Goal: Communication & Community: Answer question/provide support

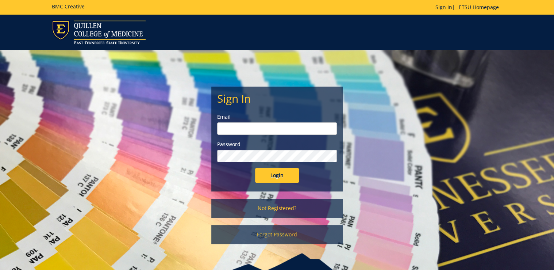
type input "[PERSON_NAME][EMAIL_ADDRESS][DOMAIN_NAME]"
click at [277, 177] on input "Login" at bounding box center [277, 175] width 44 height 15
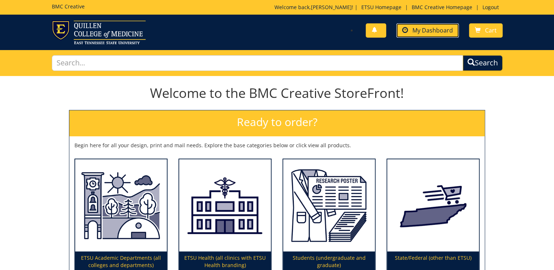
click at [427, 30] on span "My Dashboard" at bounding box center [432, 30] width 41 height 8
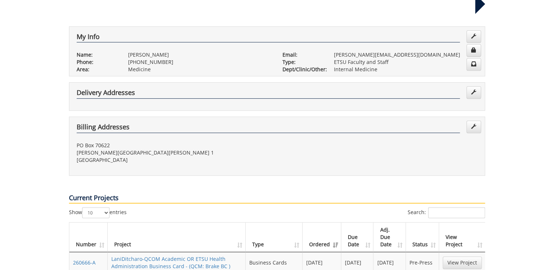
scroll to position [234, 0]
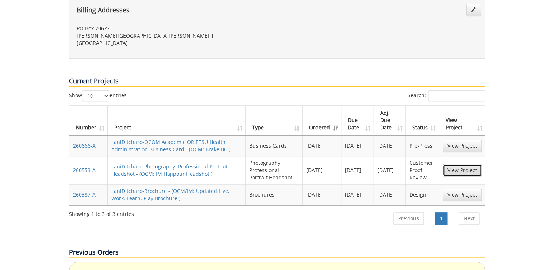
click at [466, 164] on link "View Project" at bounding box center [462, 170] width 39 height 12
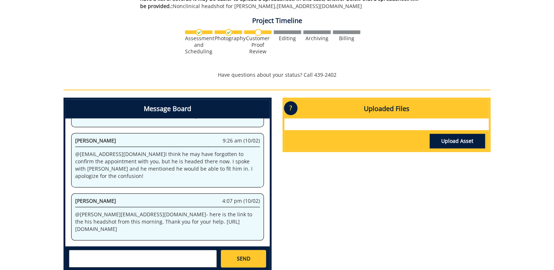
scroll to position [263, 0]
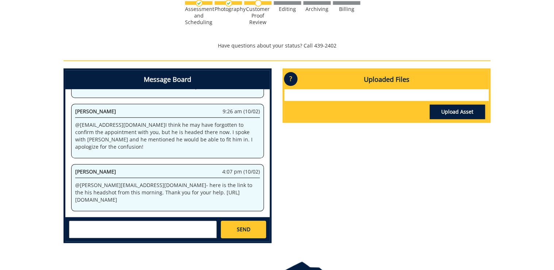
click at [166, 228] on textarea at bounding box center [143, 229] width 148 height 18
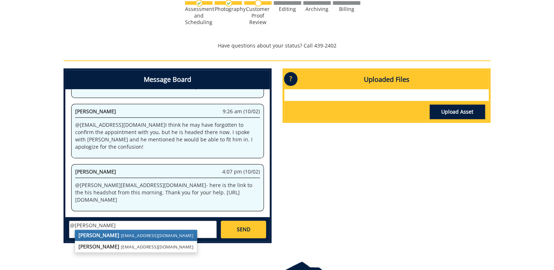
click at [131, 232] on small "sluderp@etsu.edu" at bounding box center [157, 235] width 73 height 6
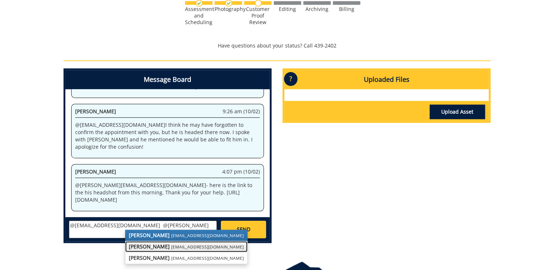
click at [155, 244] on strong "[PERSON_NAME]" at bounding box center [149, 246] width 41 height 7
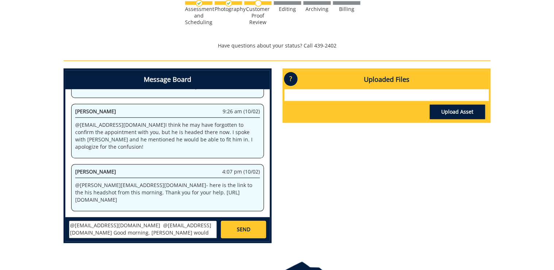
click at [172, 235] on textarea "@sluderp@etsu.edu @gougeja@etsu.edu Good morning. Dr. Hajipour would like to re…" at bounding box center [143, 229] width 148 height 18
type textarea "@sluderp@etsu.edu @gougeja@etsu.edu Good morning. Dr. Hajipour would like to re…"
click at [249, 229] on span "SEND" at bounding box center [243, 229] width 14 height 7
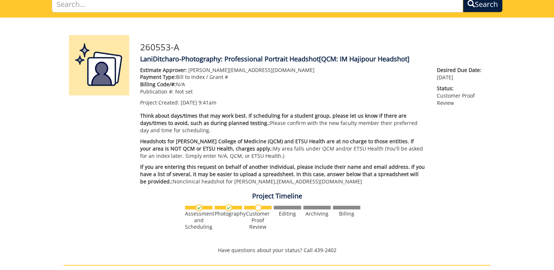
scroll to position [29, 0]
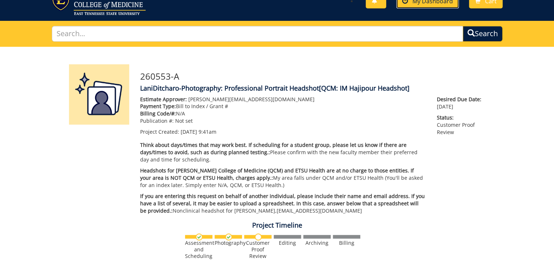
click at [441, 7] on link "My Dashboard" at bounding box center [427, 1] width 62 height 14
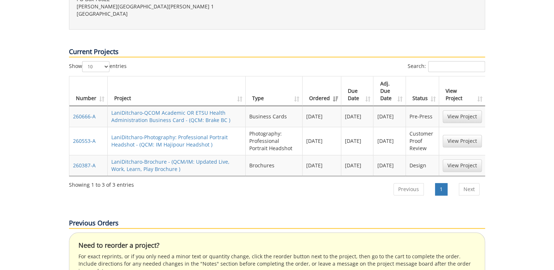
scroll to position [234, 0]
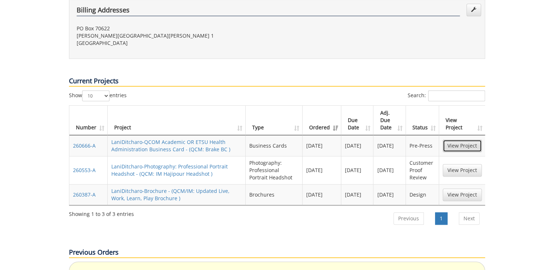
click at [445, 139] on link "View Project" at bounding box center [462, 145] width 39 height 12
click at [462, 188] on link "View Project" at bounding box center [462, 194] width 39 height 12
click at [470, 164] on link "View Project" at bounding box center [462, 170] width 39 height 12
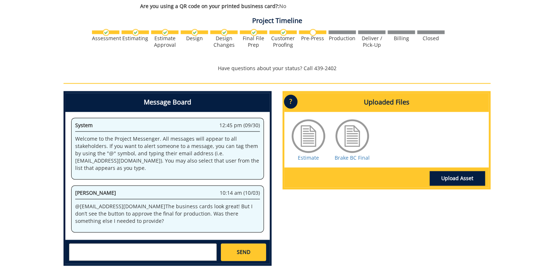
scroll to position [292, 0]
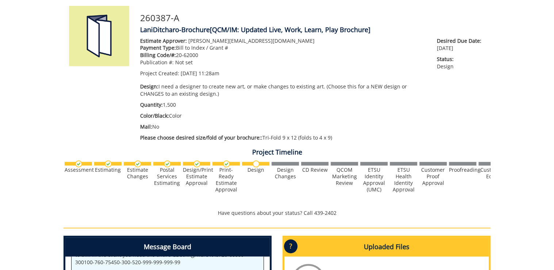
scroll to position [234, 0]
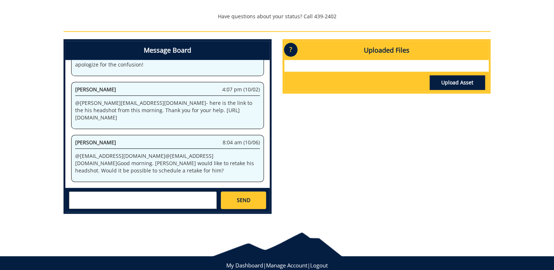
scroll to position [263, 0]
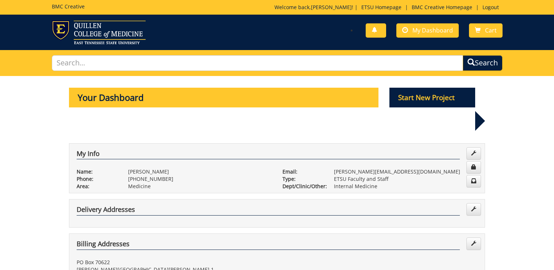
scroll to position [234, 0]
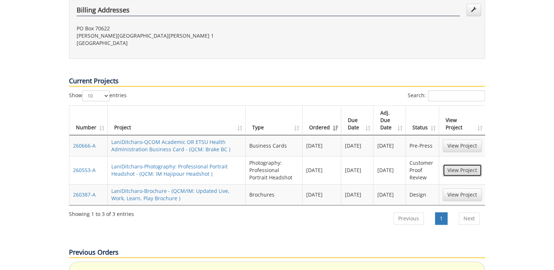
click at [448, 164] on link "View Project" at bounding box center [462, 170] width 39 height 12
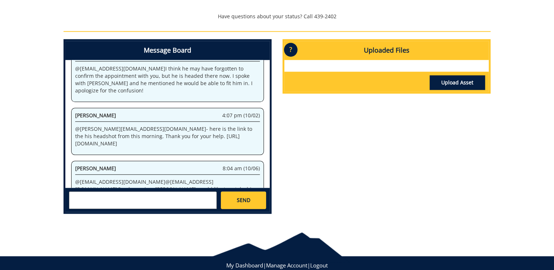
scroll to position [161, 0]
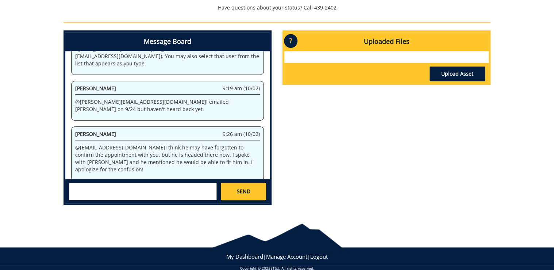
scroll to position [161, 0]
